Goal: Navigation & Orientation: Go to known website

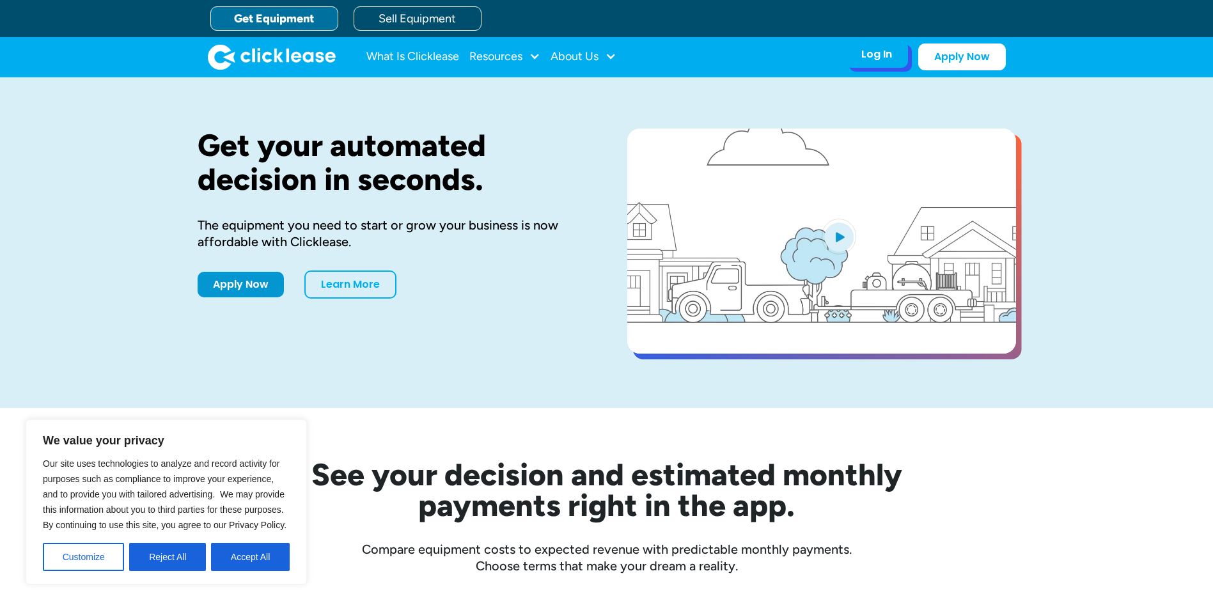
click at [862, 63] on div "Log In Account login I use Clicklease to get my equipment Partner Portal I offe…" at bounding box center [876, 54] width 63 height 27
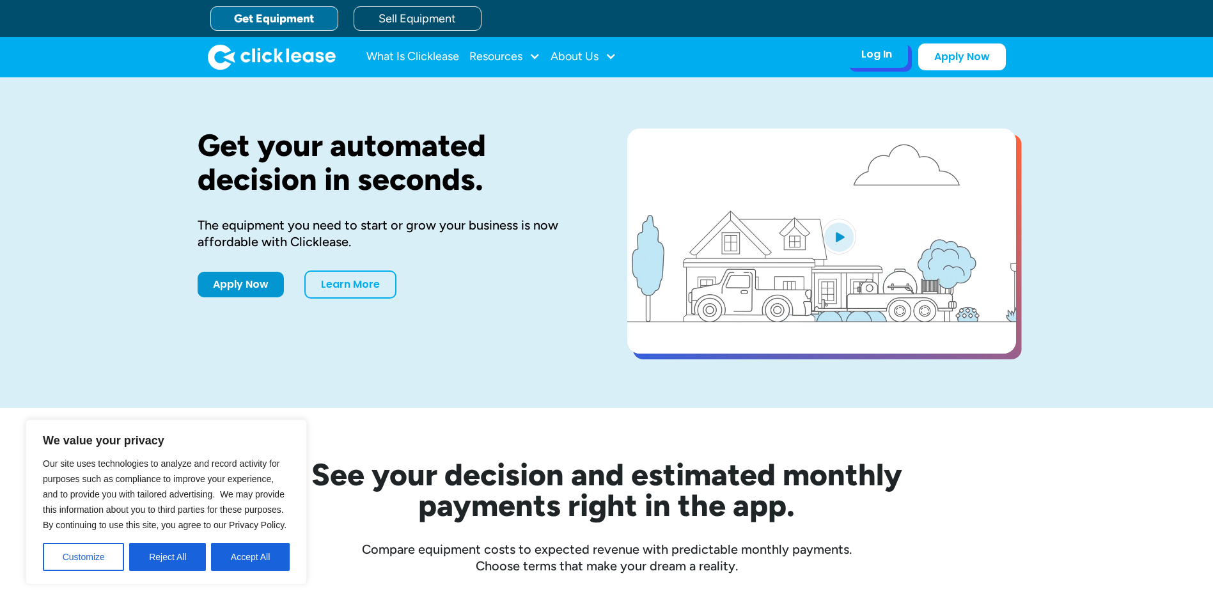
click at [875, 54] on div "Log In" at bounding box center [876, 54] width 31 height 13
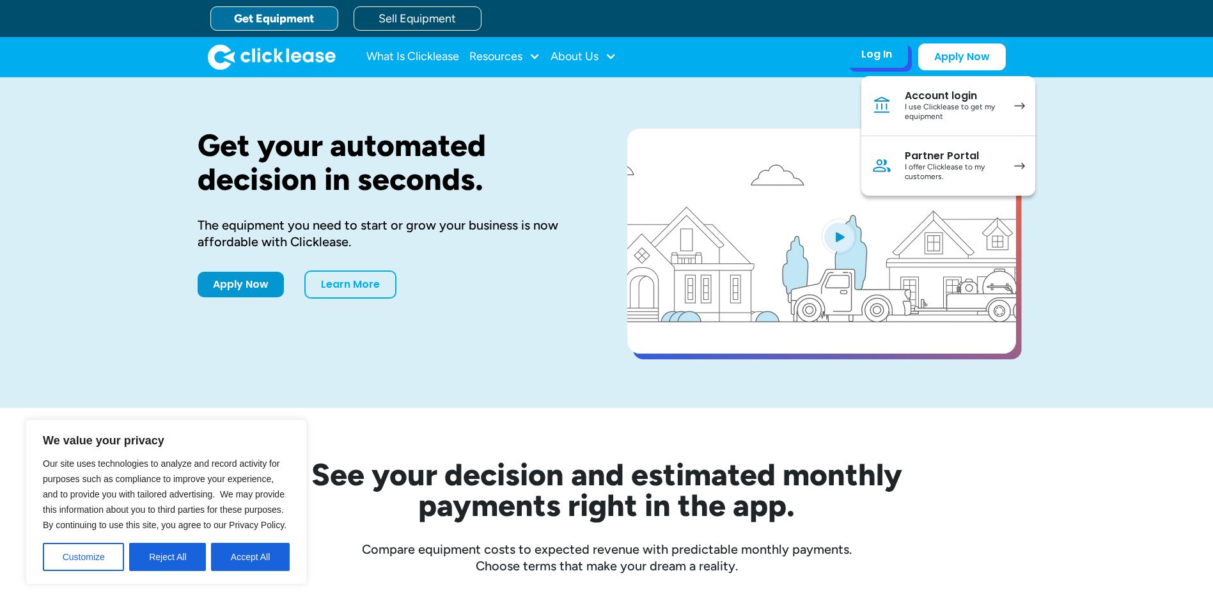
click at [942, 107] on div "I use Clicklease to get my equipment" at bounding box center [953, 112] width 97 height 20
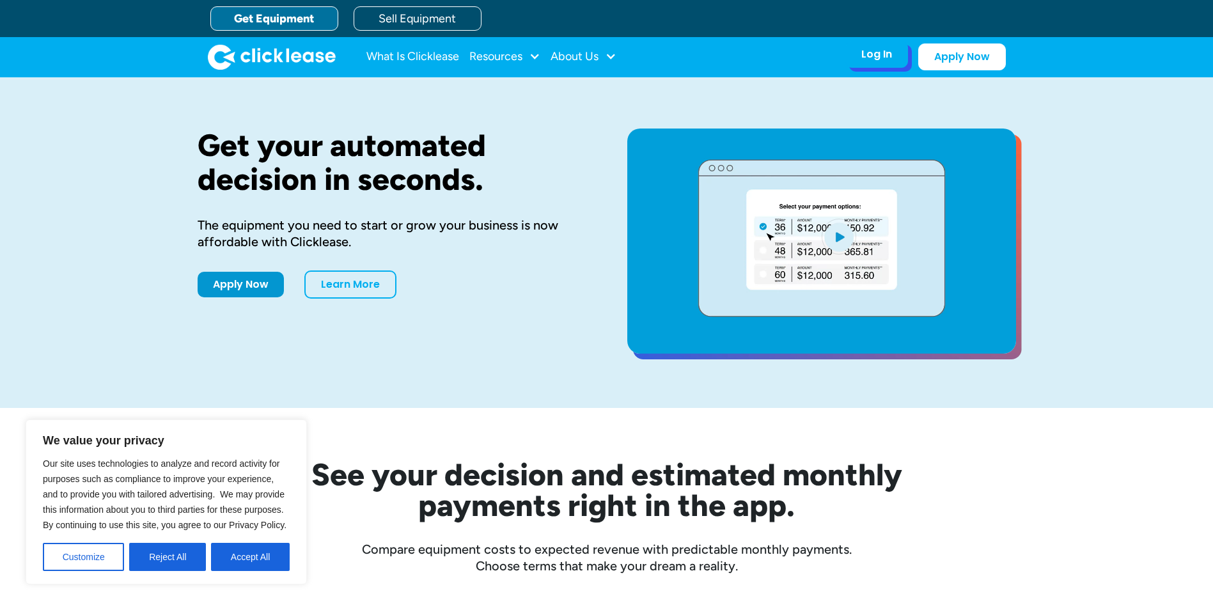
click at [873, 64] on div "Log In Account login I use Clicklease to get my equipment Partner Portal I offe…" at bounding box center [876, 54] width 63 height 27
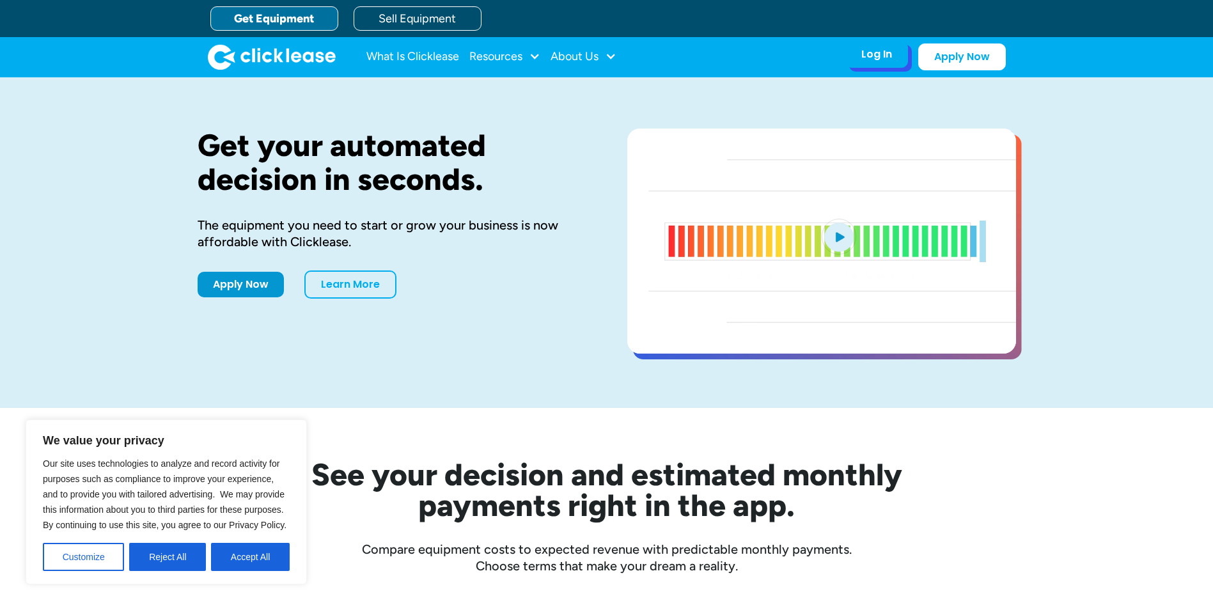
click at [877, 56] on div "Log In" at bounding box center [876, 54] width 31 height 13
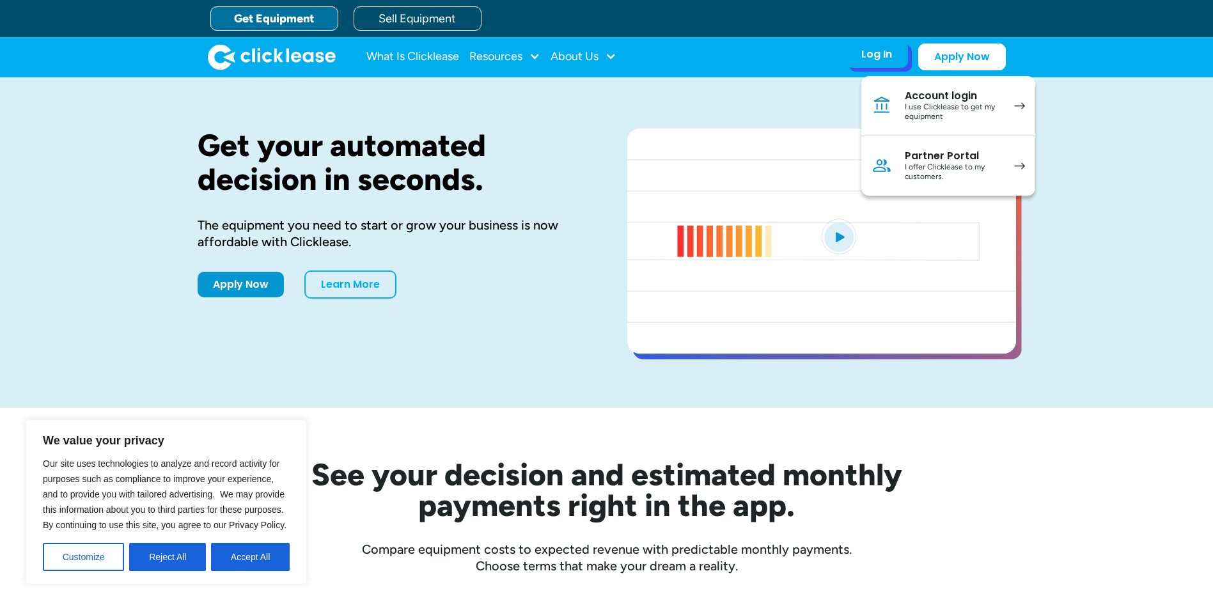
click at [957, 173] on div "I offer Clicklease to my customers." at bounding box center [953, 172] width 97 height 20
